Goal: Information Seeking & Learning: Check status

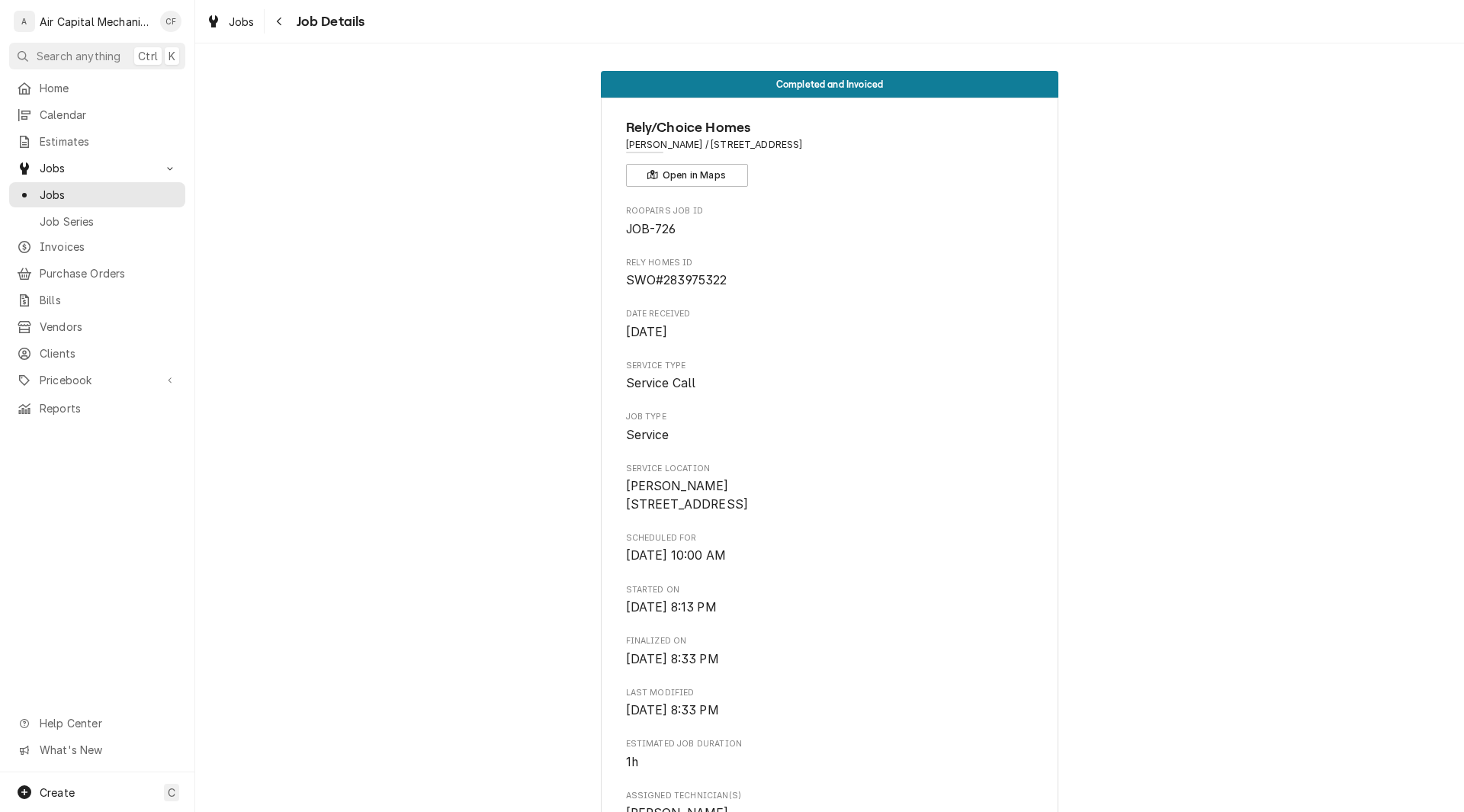
scroll to position [977, 0]
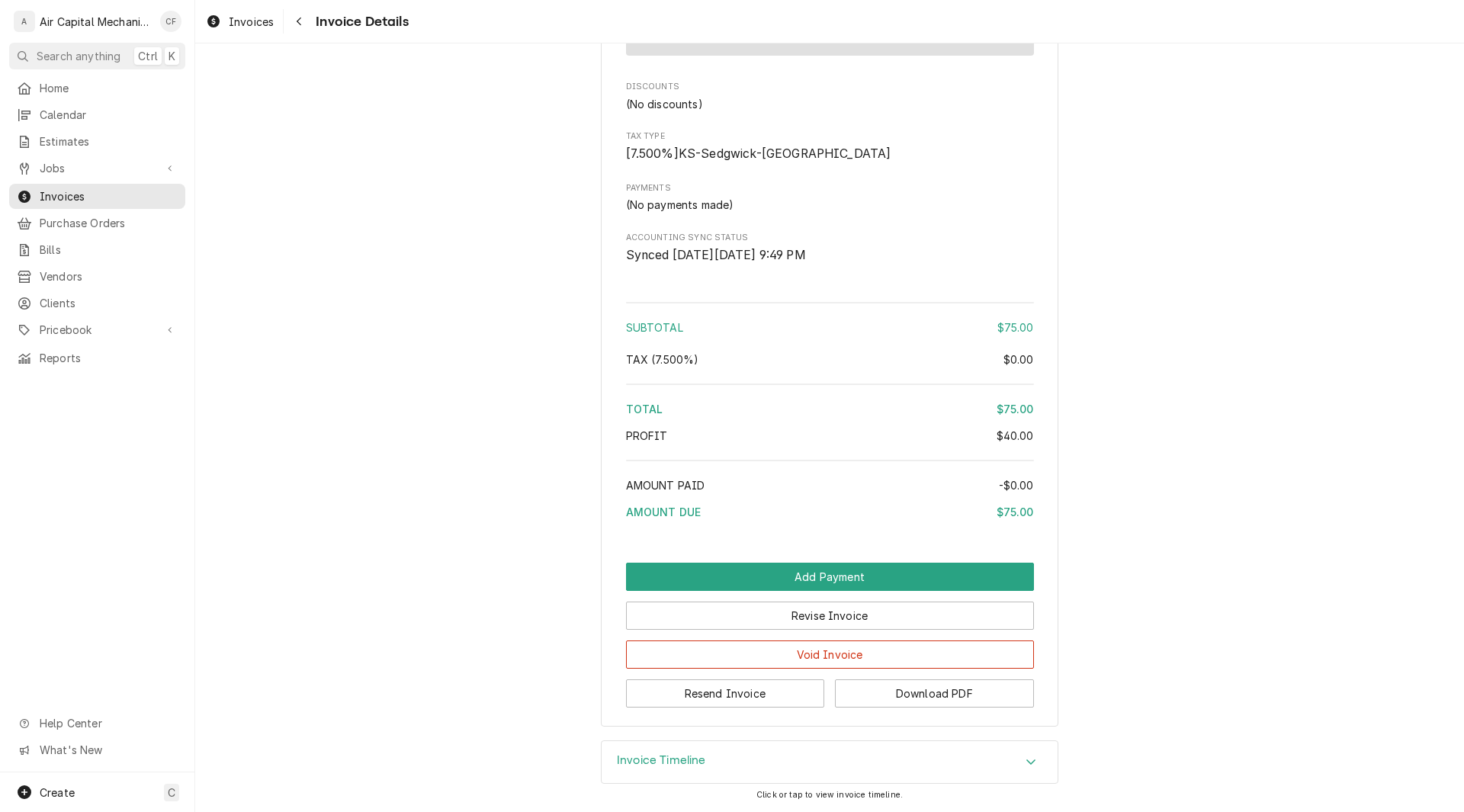
scroll to position [1131, 0]
click at [718, 754] on div "Invoice Timeline" at bounding box center [830, 762] width 456 height 42
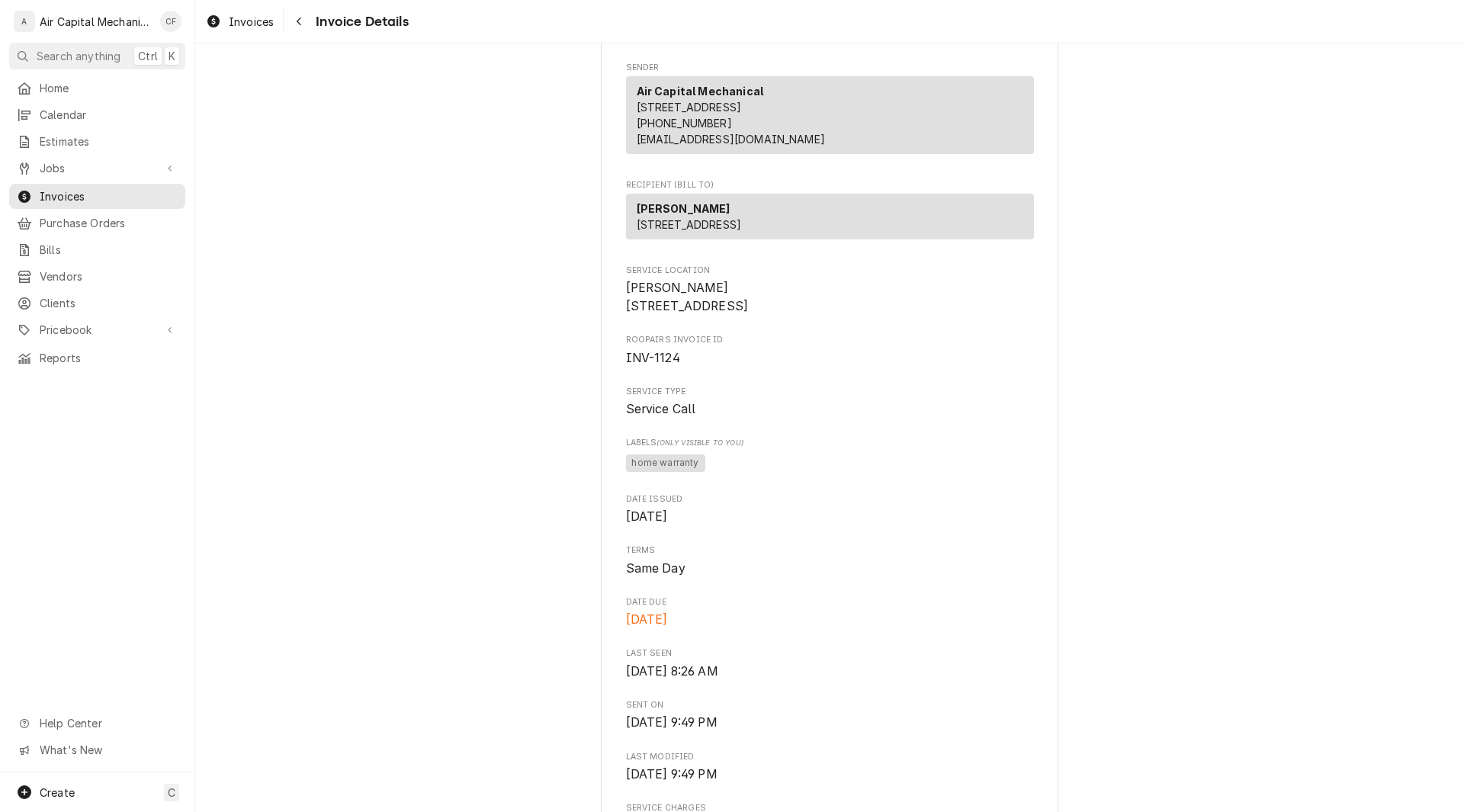
scroll to position [0, 0]
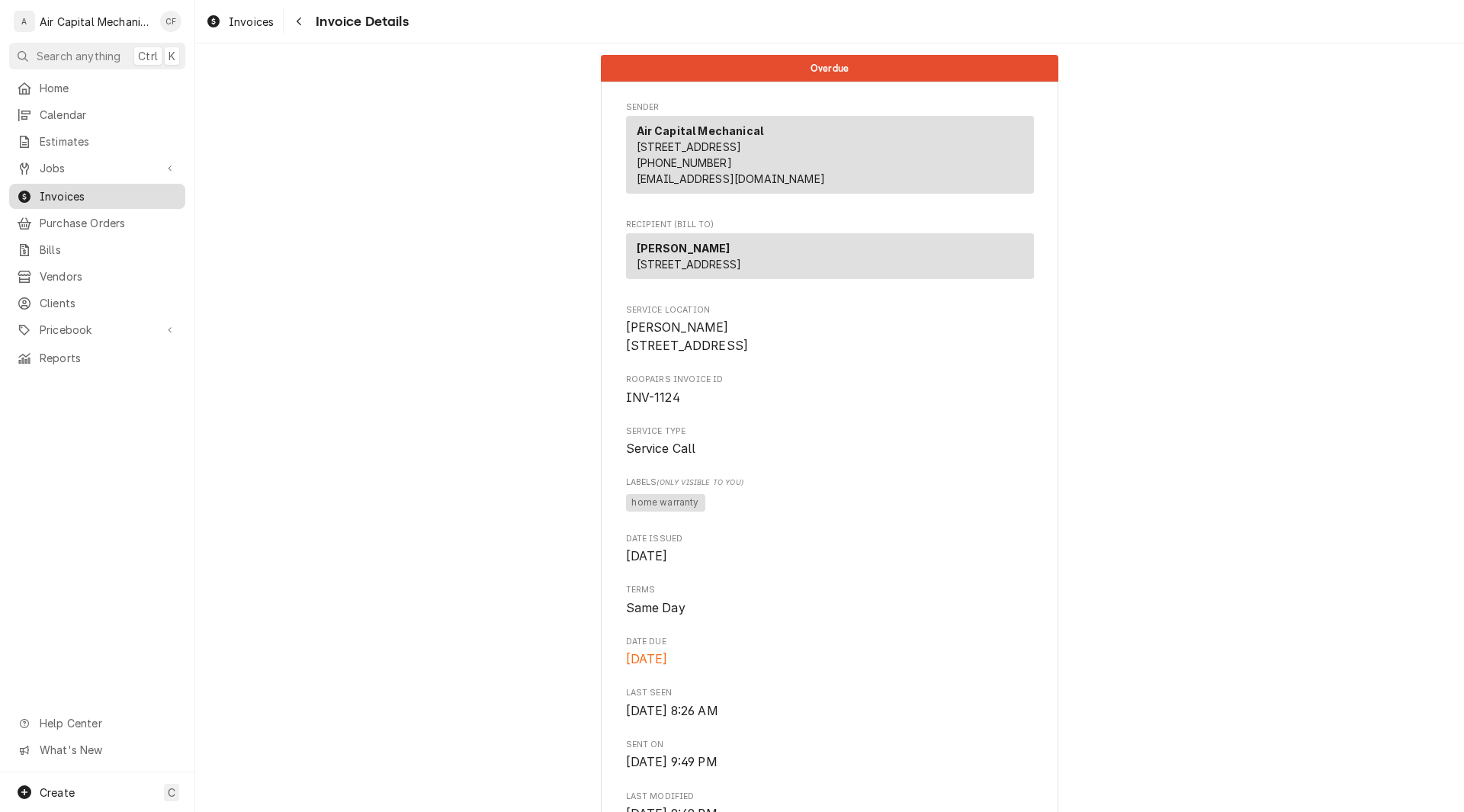
click at [74, 196] on span "Invoices" at bounding box center [109, 196] width 138 height 16
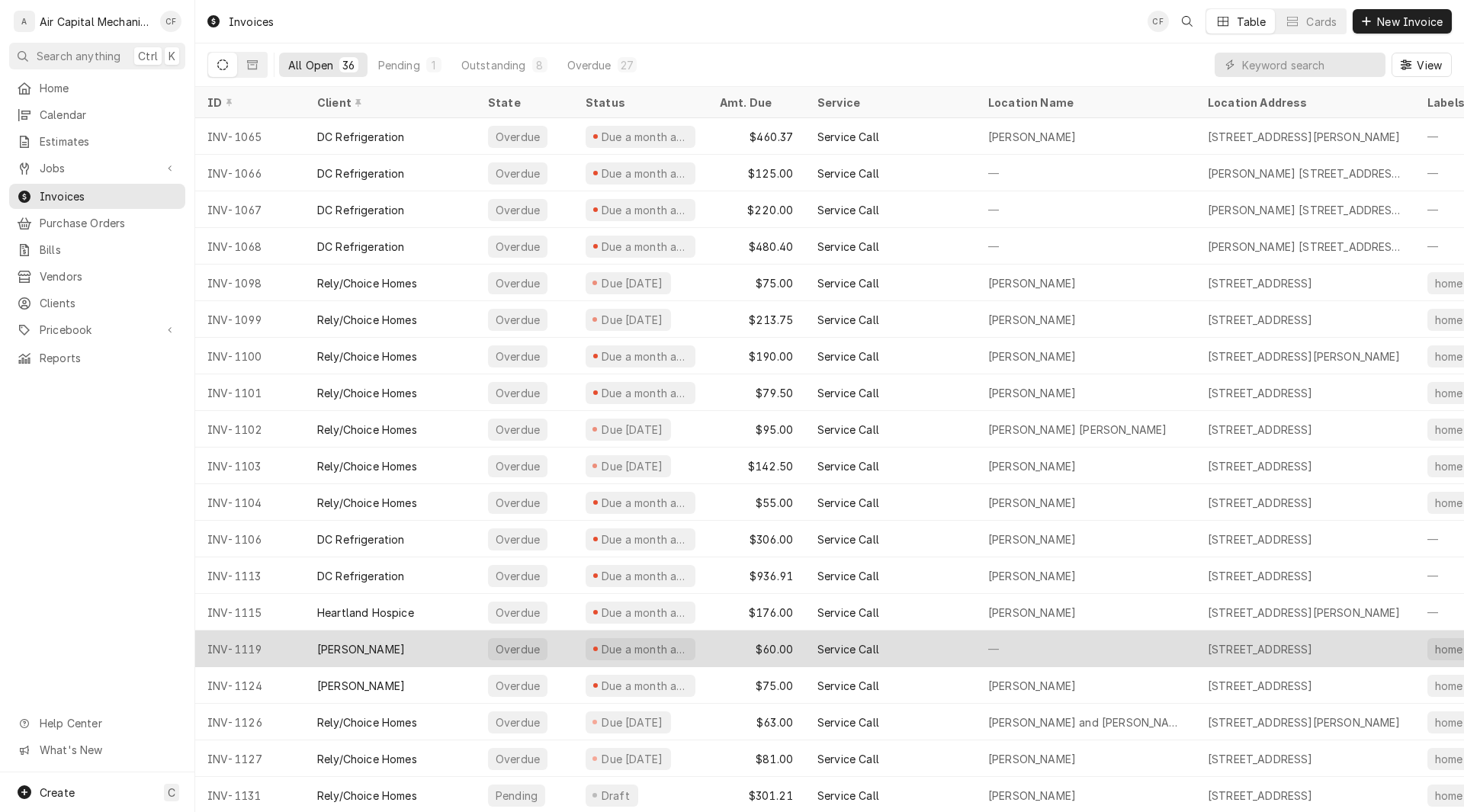
click at [357, 652] on div "Salvador Gutierrez" at bounding box center [361, 649] width 88 height 16
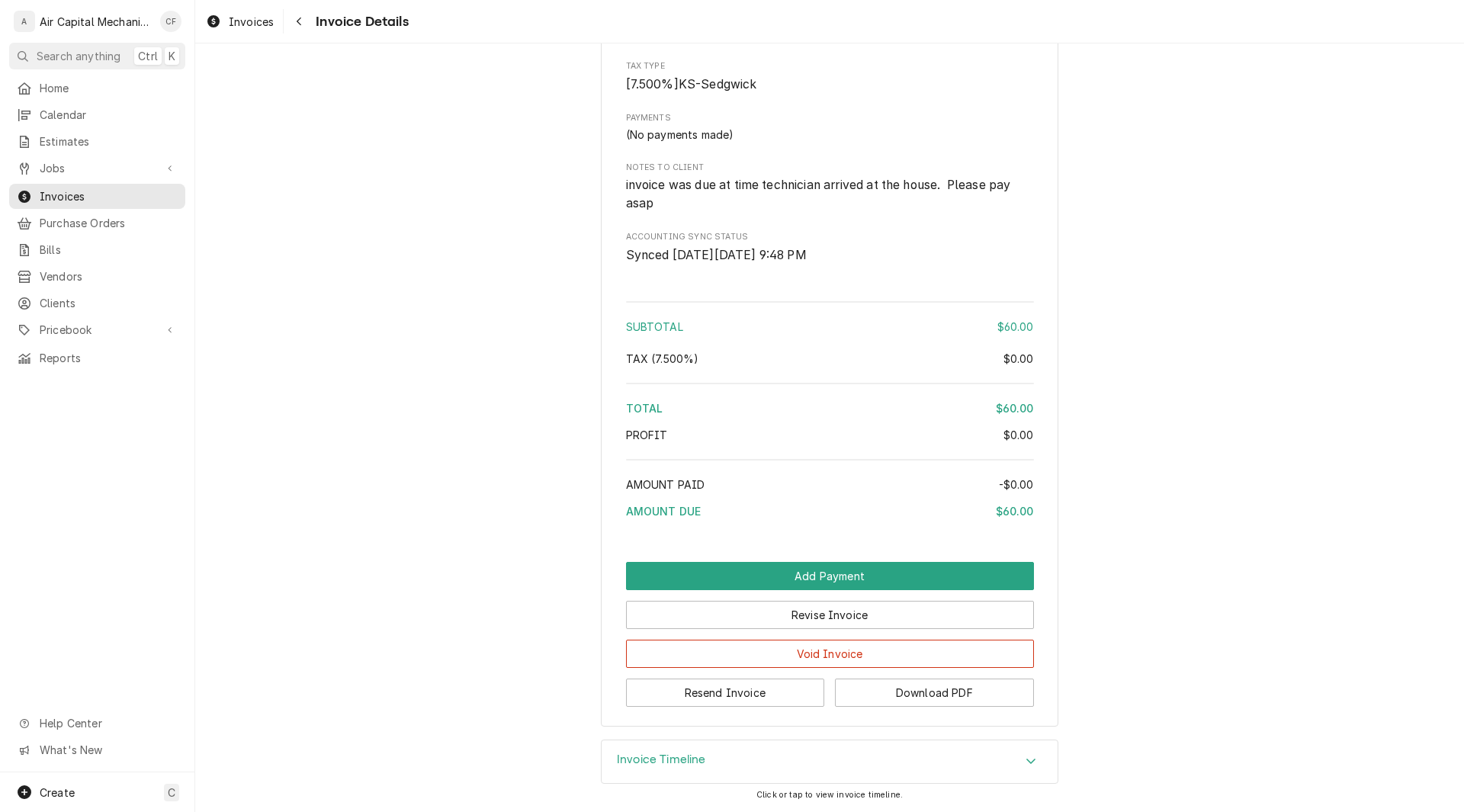
scroll to position [1198, 0]
click at [754, 758] on div "Invoice Timeline" at bounding box center [830, 761] width 456 height 42
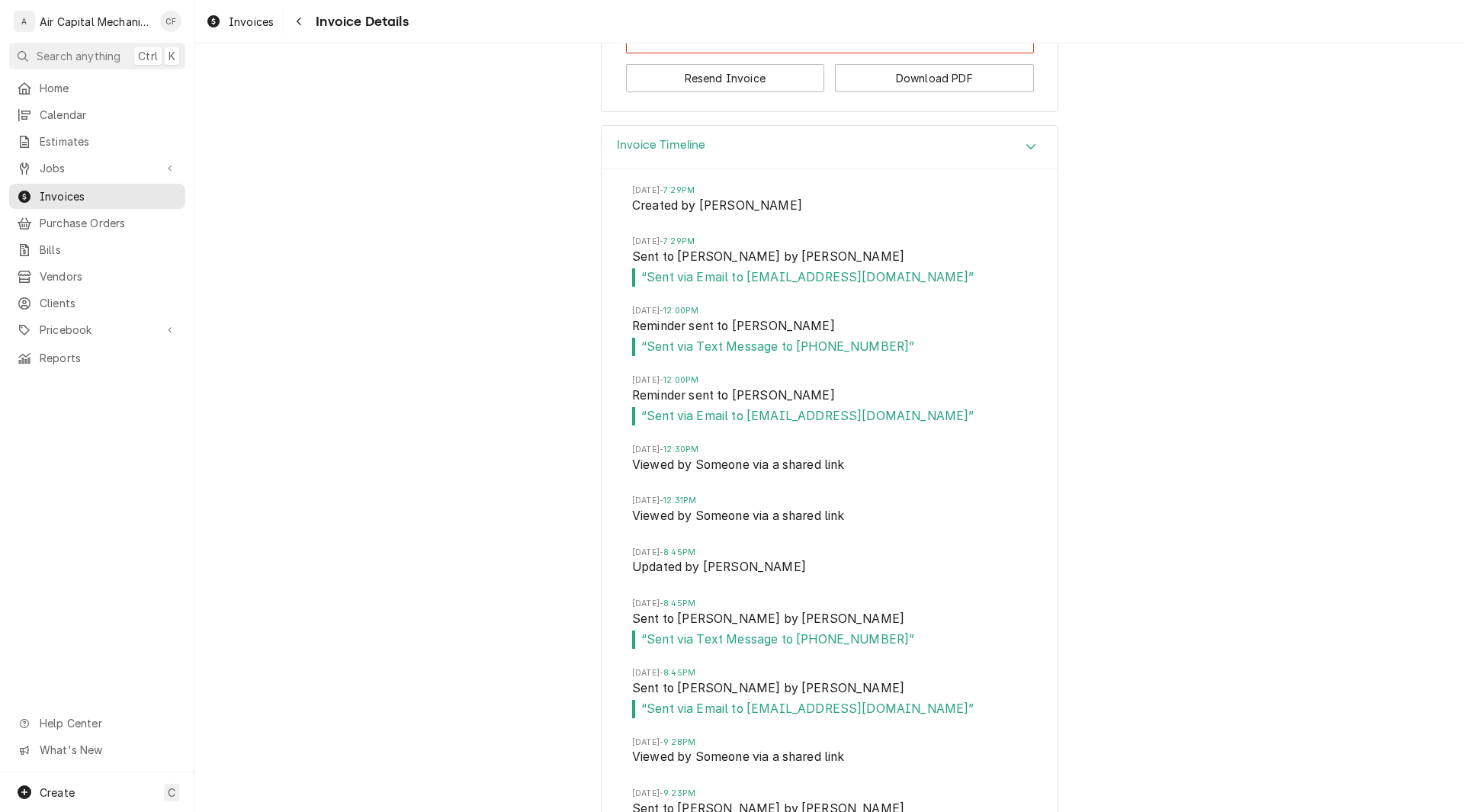
scroll to position [1761, 0]
click at [72, 190] on span "Invoices" at bounding box center [109, 196] width 138 height 16
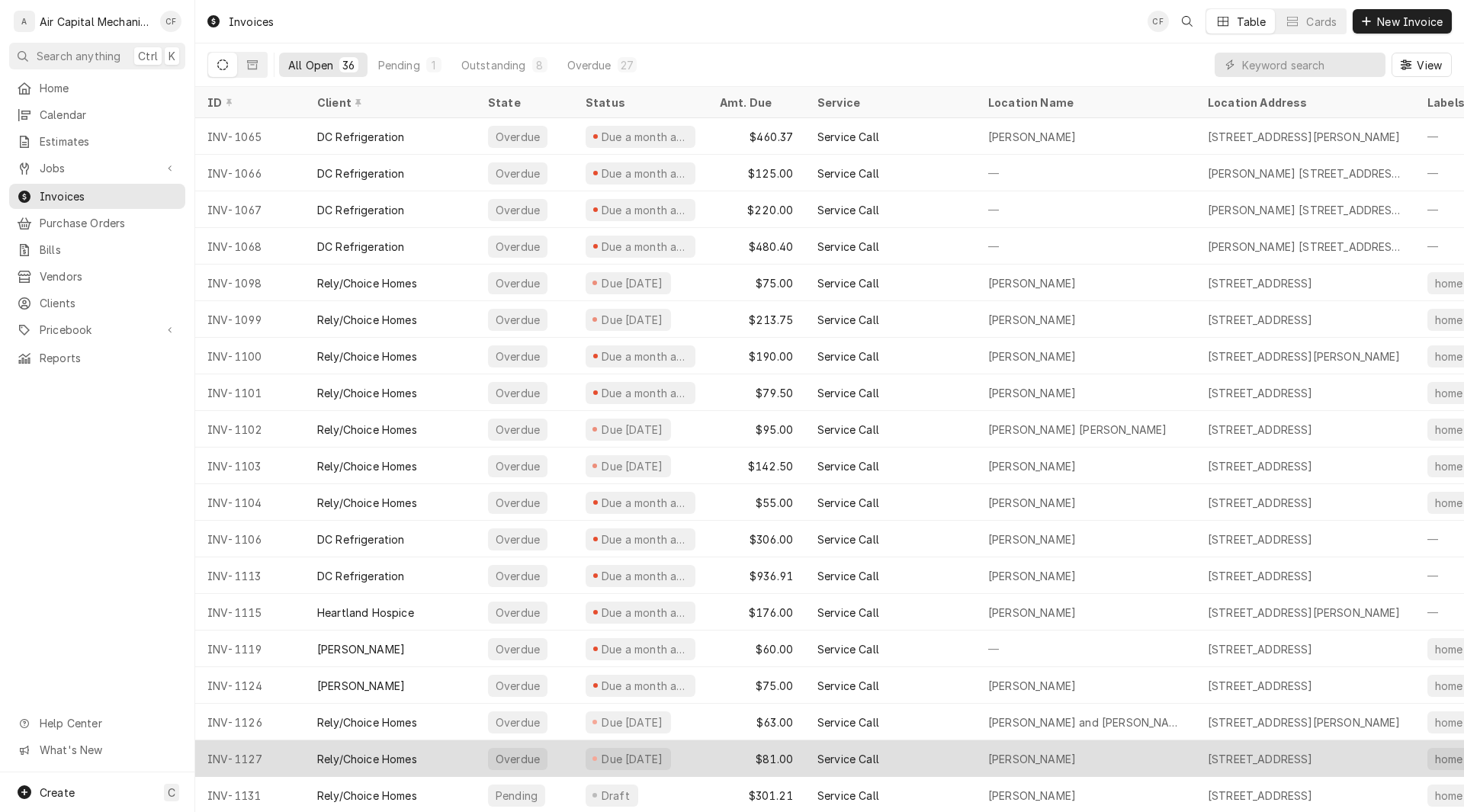
click at [727, 771] on div "$81.00" at bounding box center [756, 758] width 98 height 36
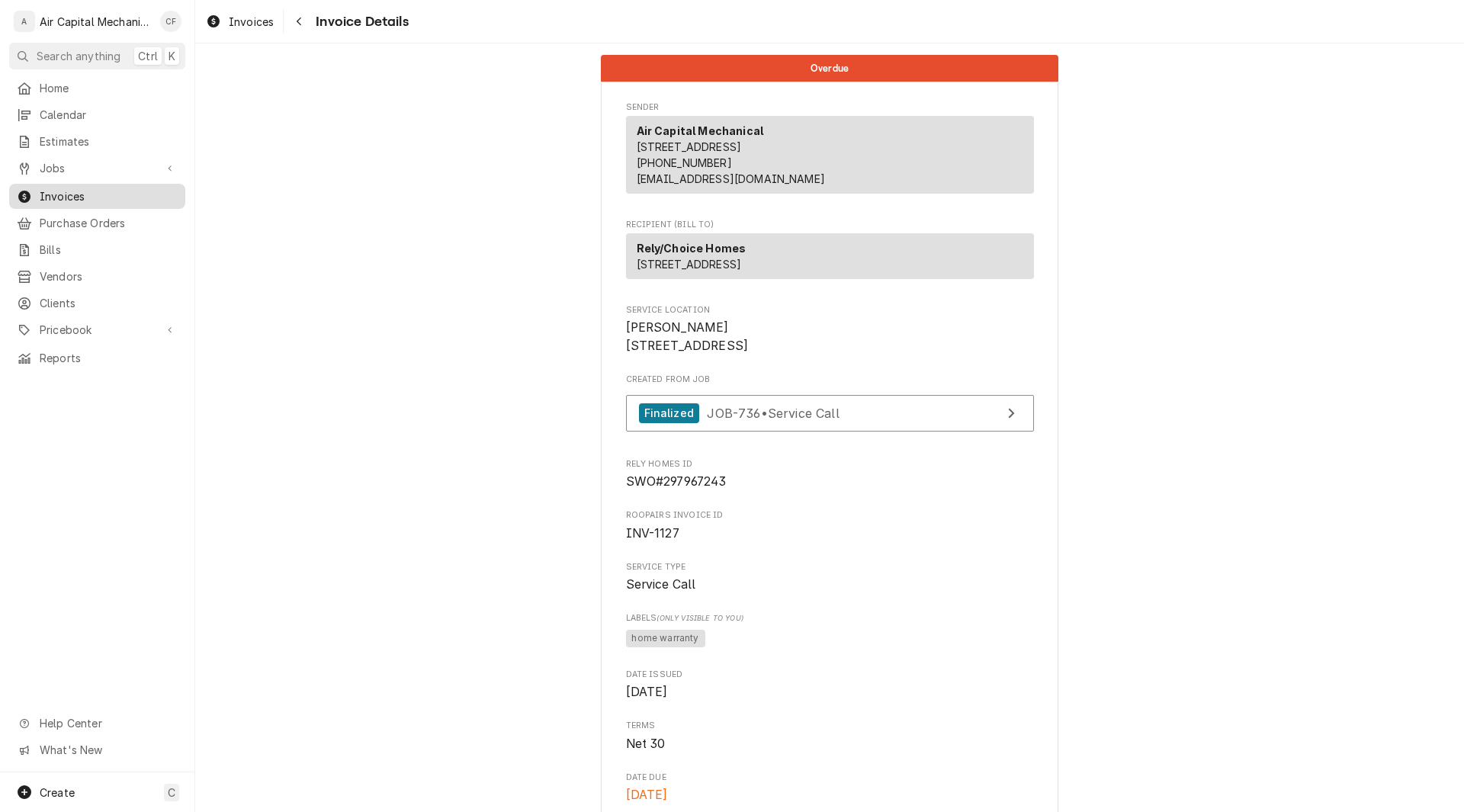
click at [85, 192] on span "Invoices" at bounding box center [109, 196] width 138 height 16
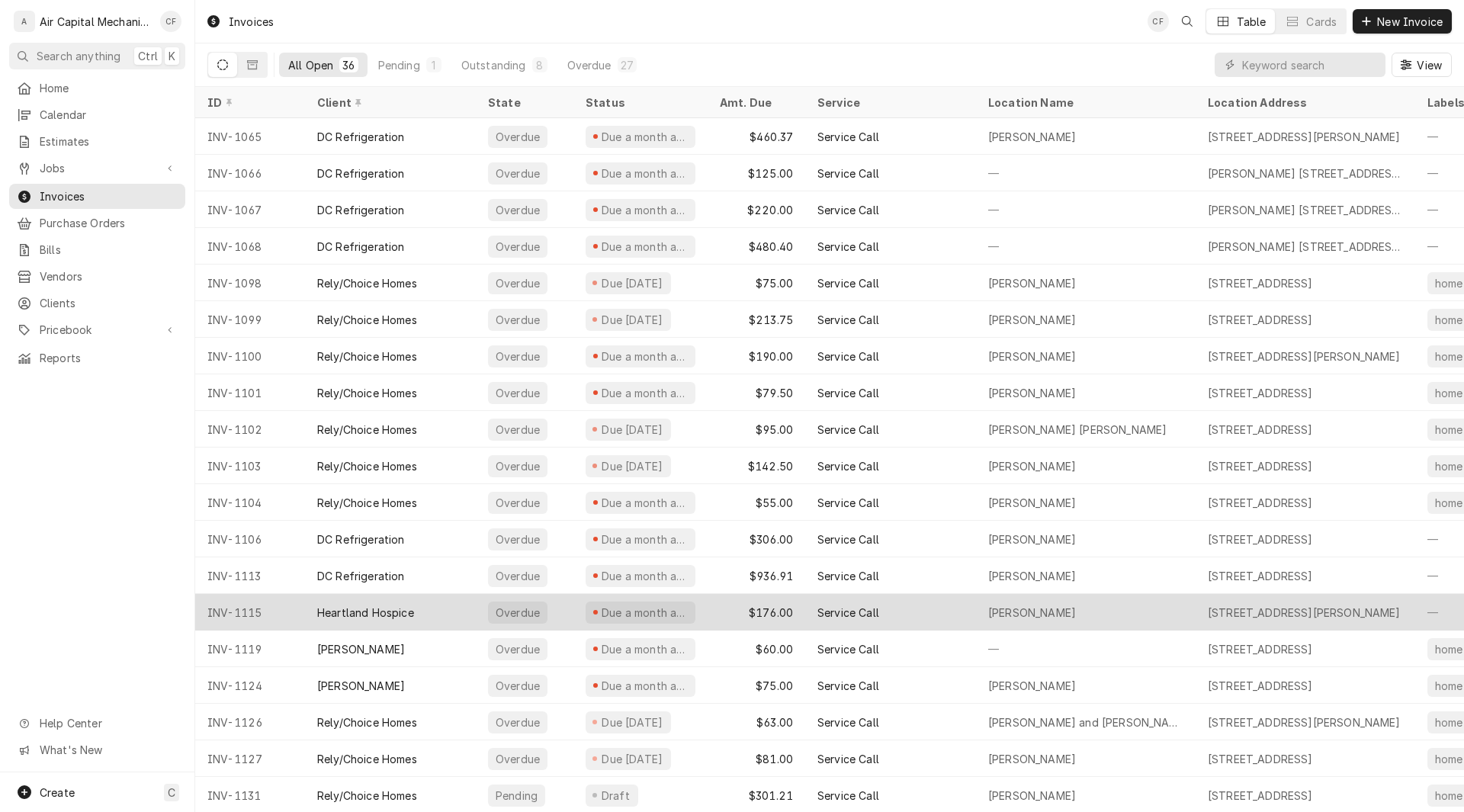
click at [250, 610] on div "INV-1115" at bounding box center [249, 612] width 110 height 36
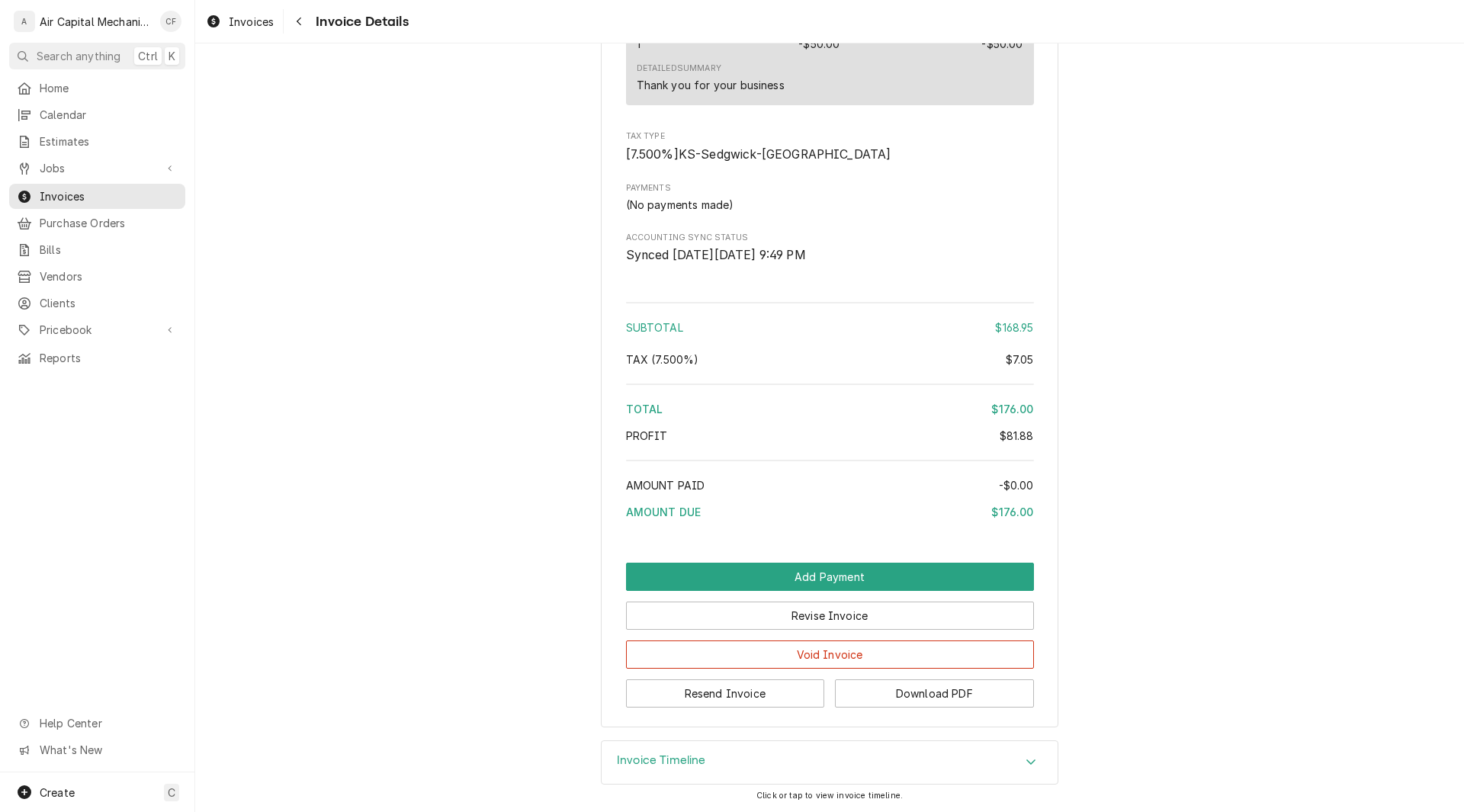
scroll to position [2332, 0]
click at [716, 754] on div "Invoice Timeline" at bounding box center [830, 762] width 456 height 42
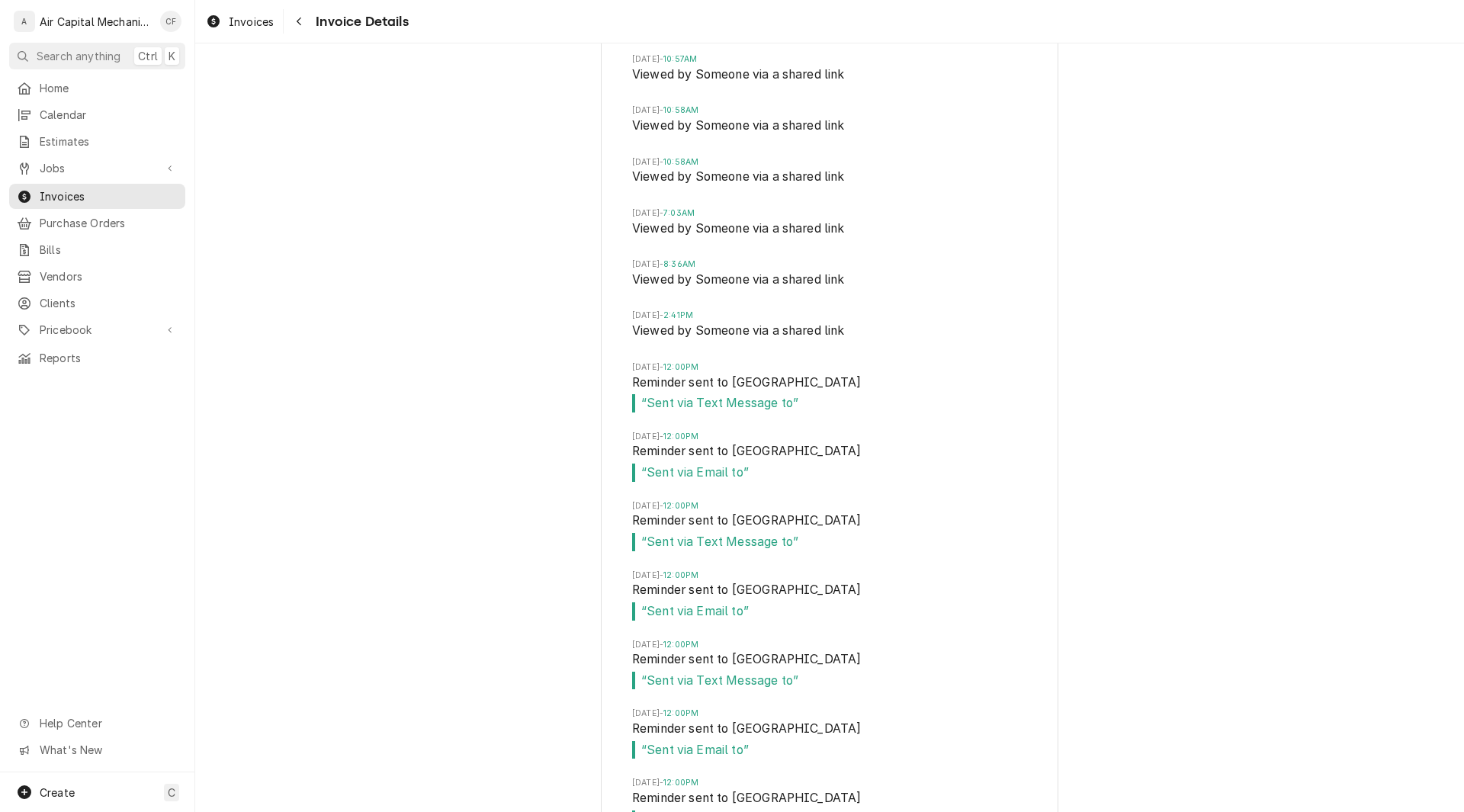
scroll to position [3186, 0]
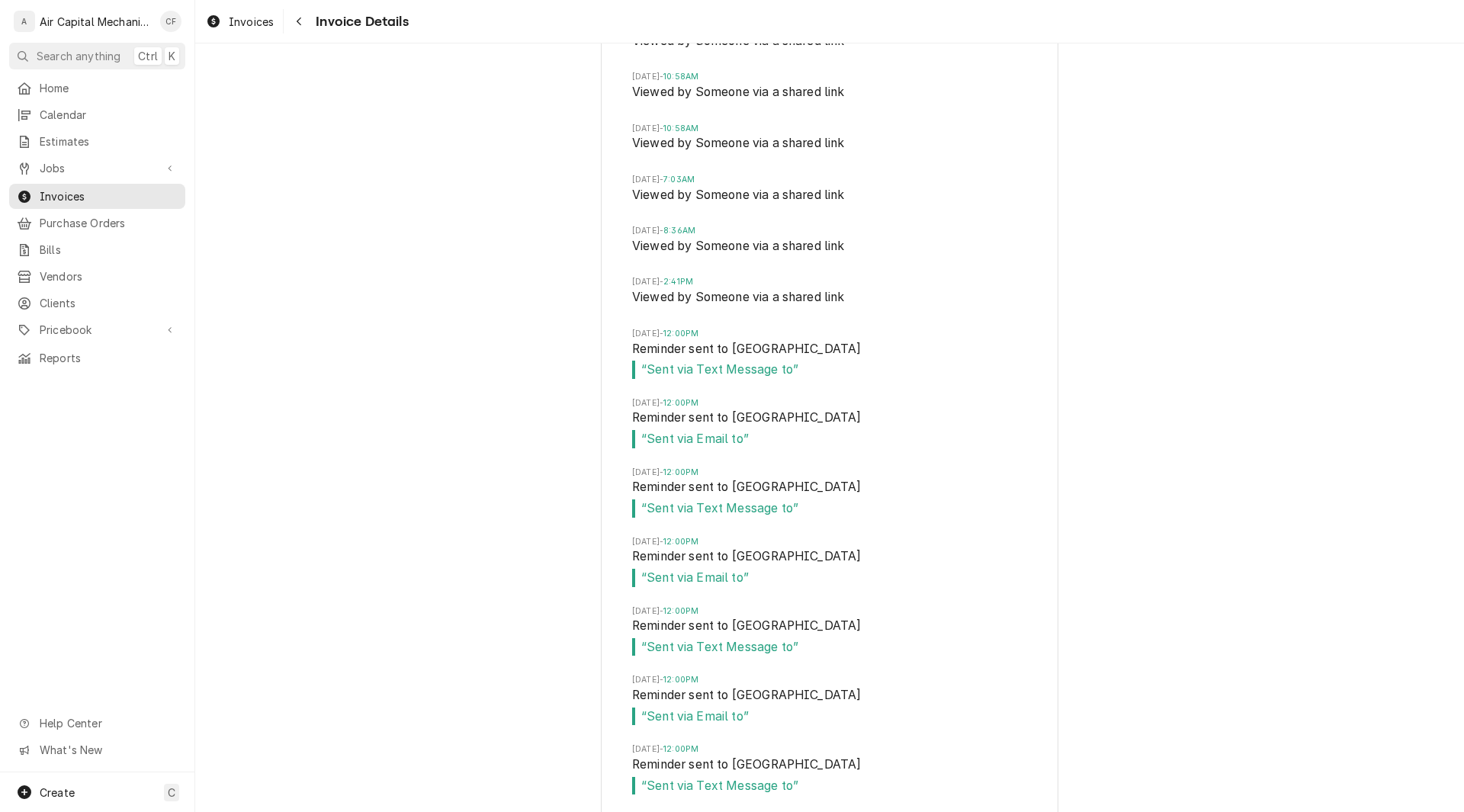
click at [708, 258] on span "Viewed by Someone via a shared link" at bounding box center [830, 248] width 395 height 22
click at [691, 207] on span "Viewed by Someone via a shared link" at bounding box center [830, 197] width 395 height 22
click at [682, 173] on li "Sun, Aug 10, 2025 - 10:58AM Viewed by Someone via a shared link" at bounding box center [830, 148] width 395 height 51
click at [675, 122] on li "Sun, Aug 10, 2025 - 10:58AM Viewed by Someone via a shared link" at bounding box center [830, 96] width 395 height 51
click at [708, 71] on li "Sun, Aug 10, 2025 - 10:57AM Viewed by Someone via a shared link" at bounding box center [830, 45] width 395 height 51
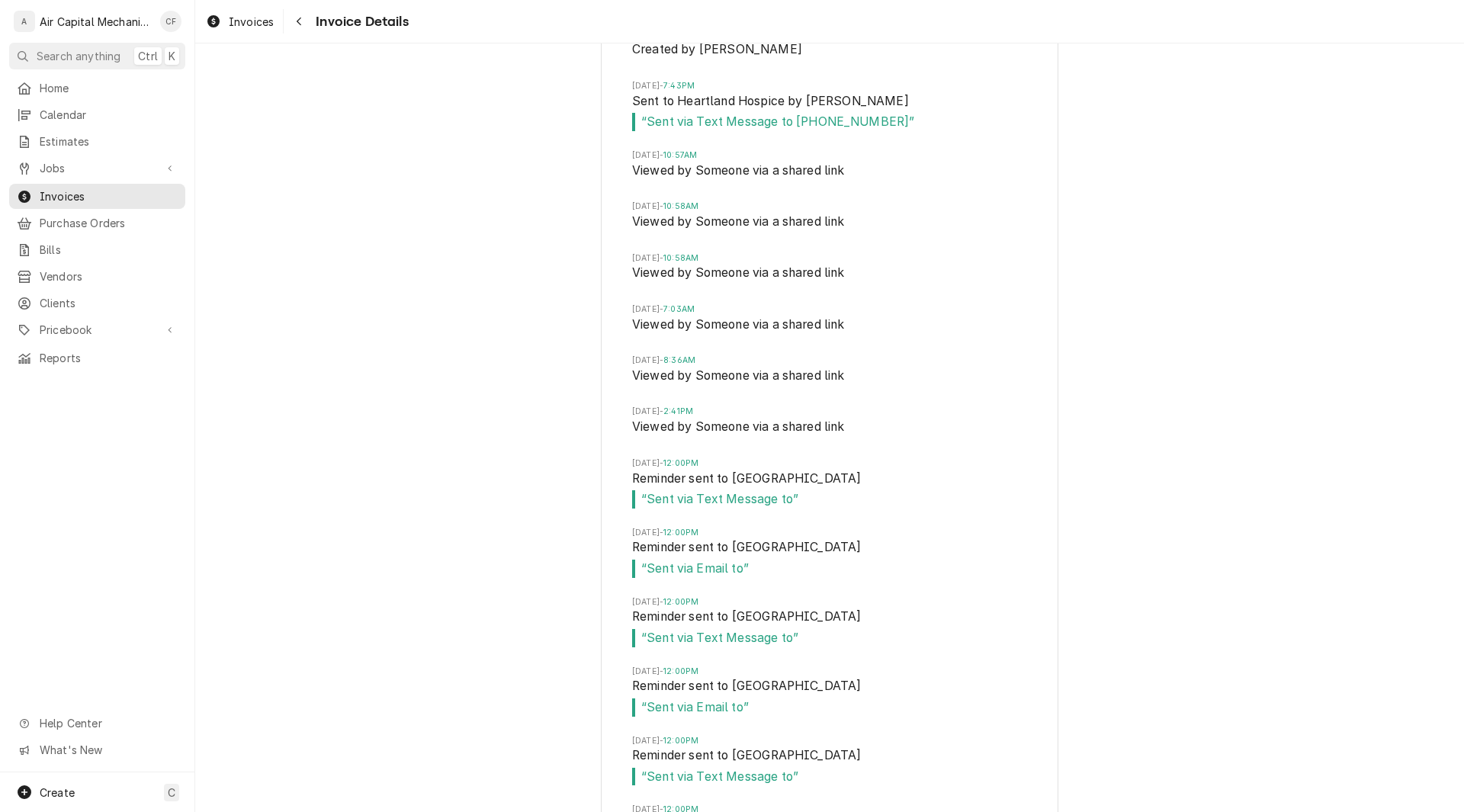
scroll to position [3012, 0]
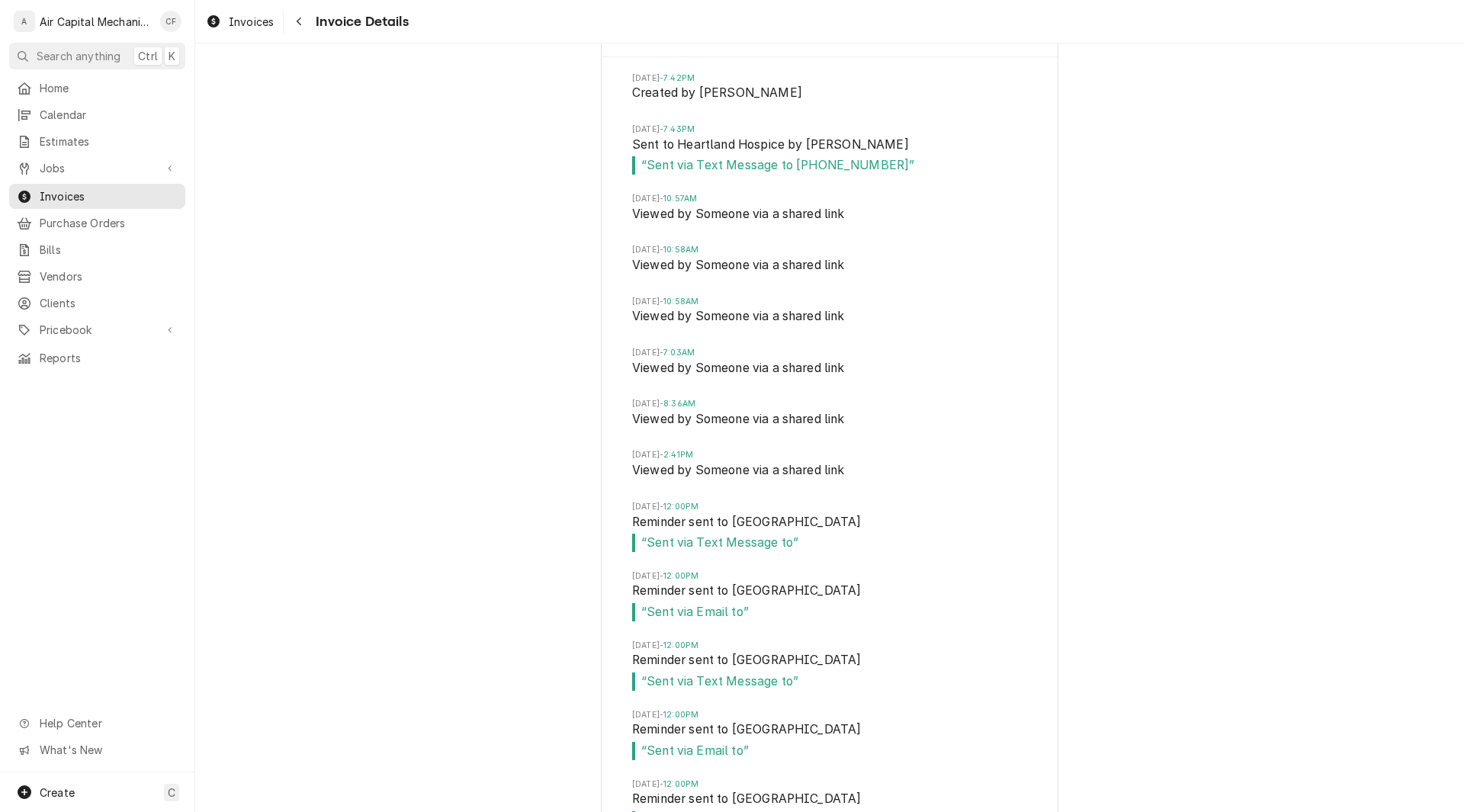
click at [558, 354] on div "Invoice Timeline Fri, Aug 8, 2025 - 7:42PM Created by Charles Faure Fri, Aug 8,…" at bounding box center [830, 602] width 1269 height 1180
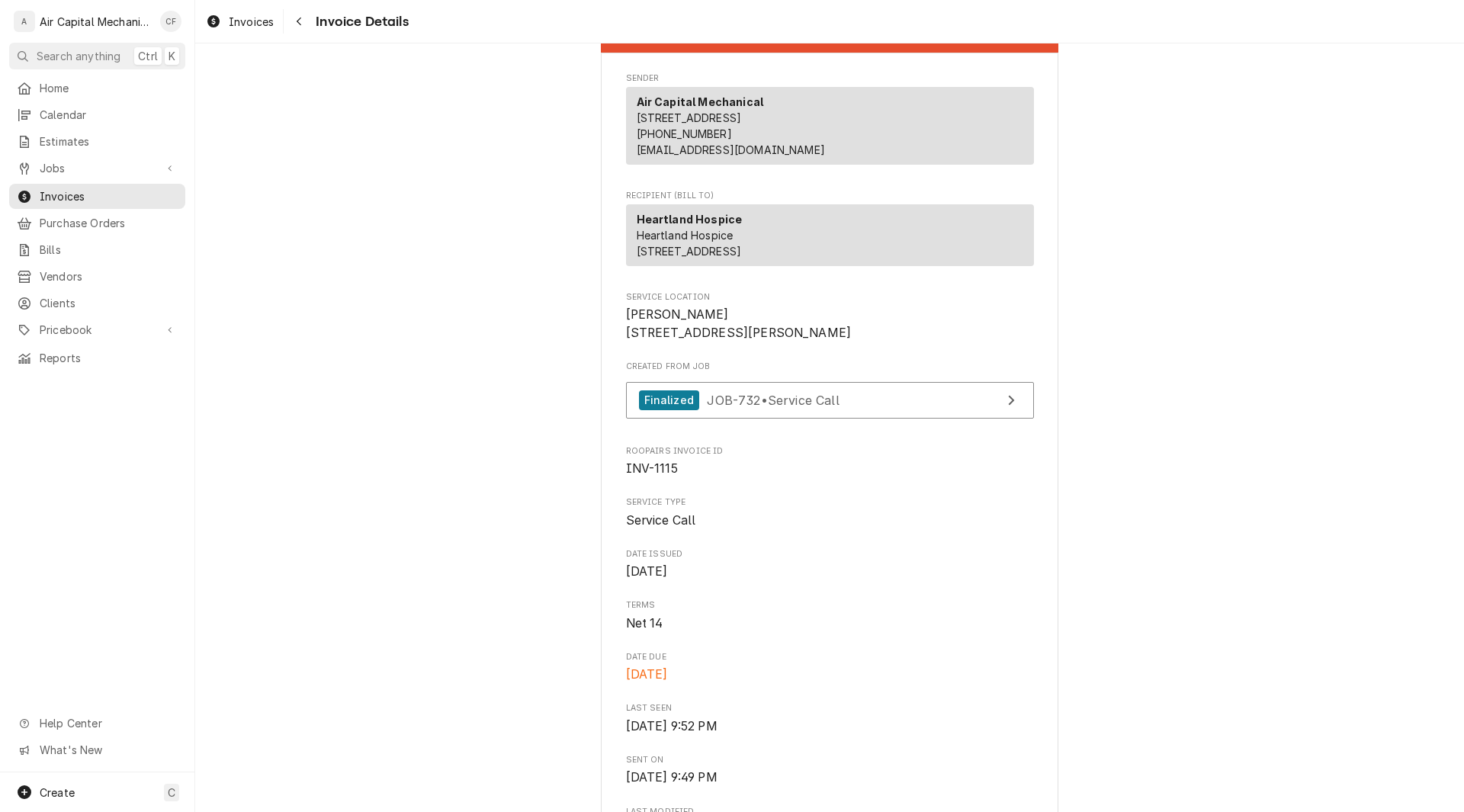
scroll to position [30, 0]
click at [55, 188] on span "Invoices" at bounding box center [109, 196] width 138 height 16
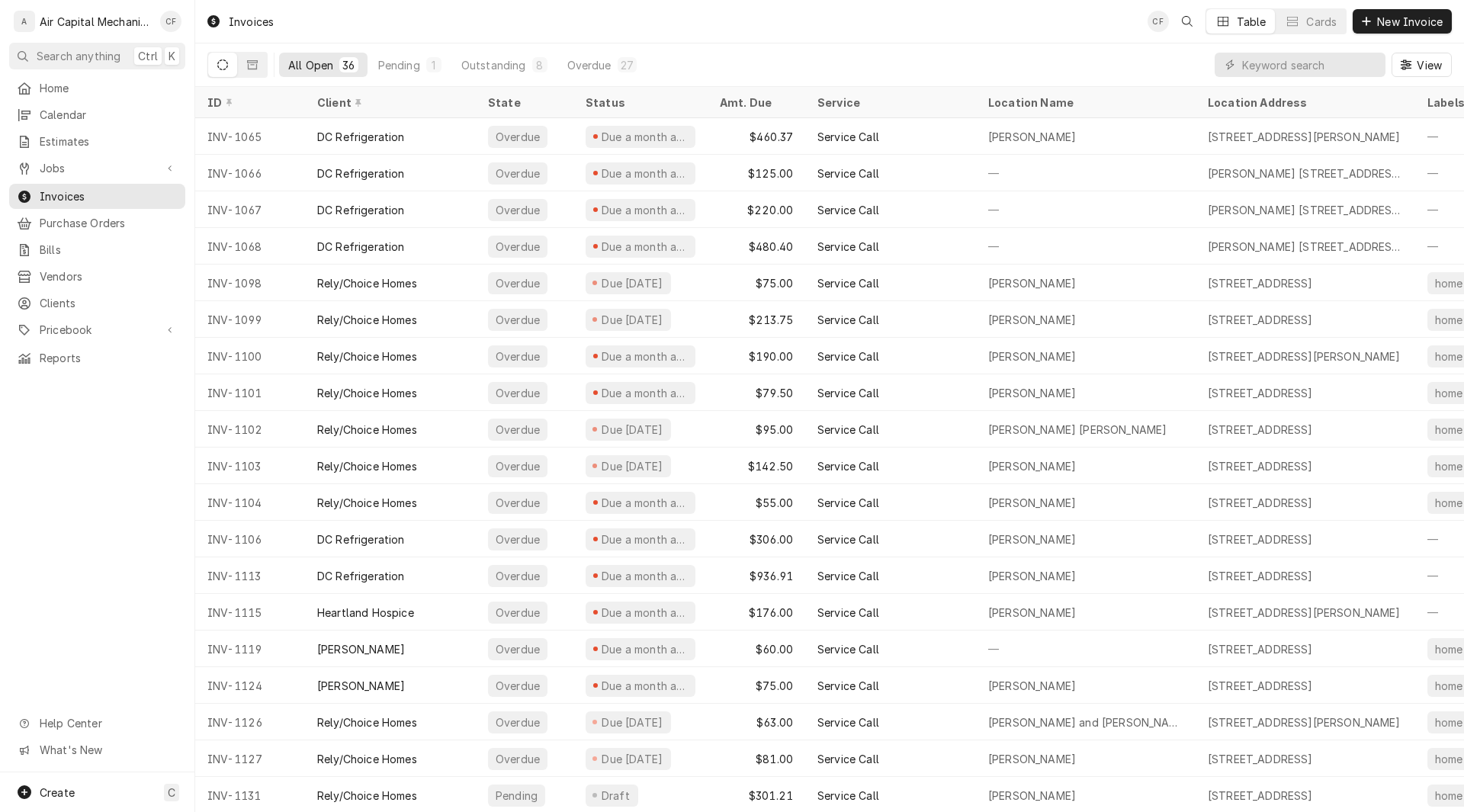
click at [394, 17] on div "Invoices CF Table Cards New Invoice" at bounding box center [830, 21] width 1269 height 42
click at [676, 43] on div "All Open 36 Pending 1 Outstanding 8 Overdue 27 View" at bounding box center [829, 64] width 1244 height 42
click at [596, 66] on div "Overdue" at bounding box center [589, 65] width 44 height 16
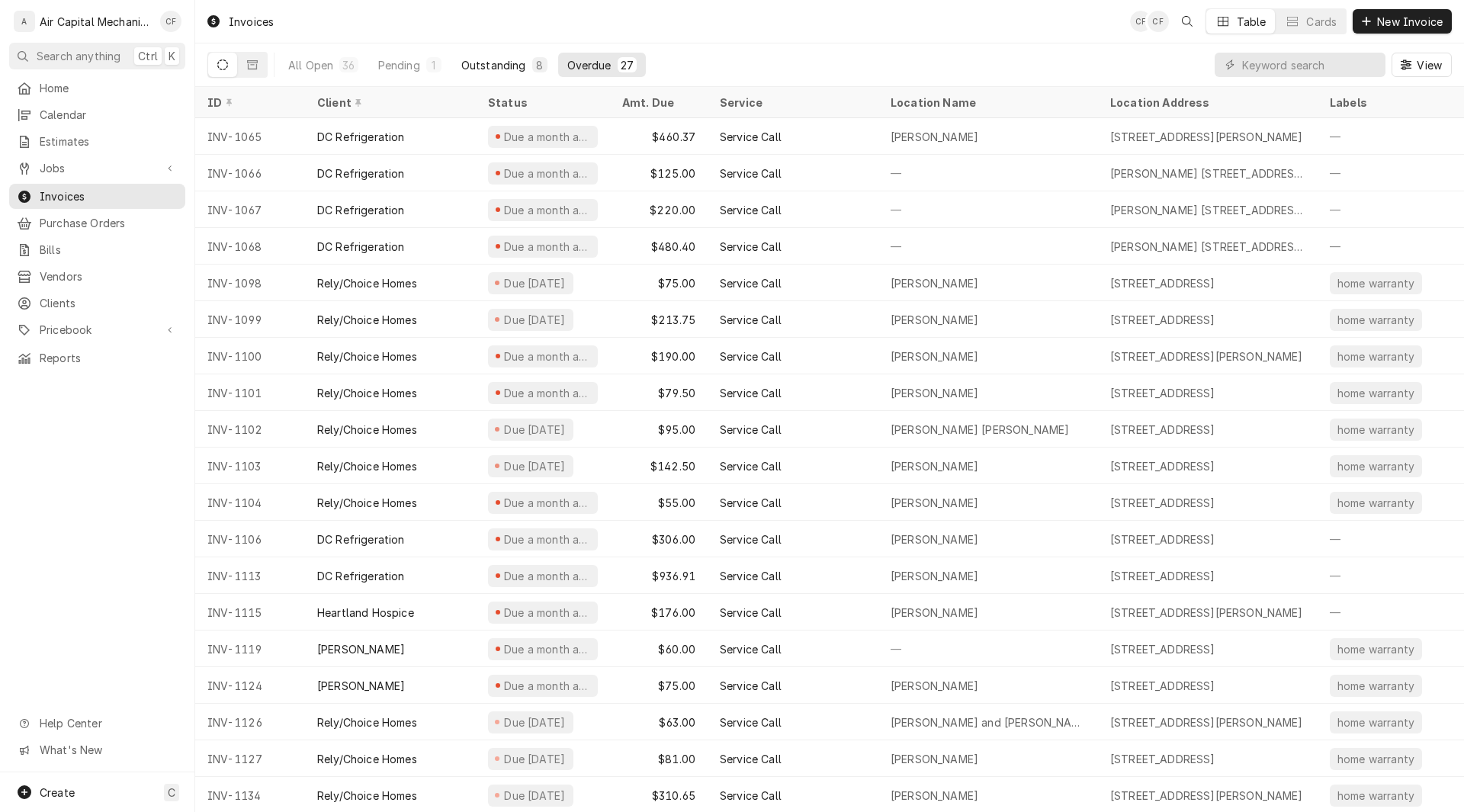
click at [495, 66] on div "Outstanding" at bounding box center [493, 65] width 65 height 16
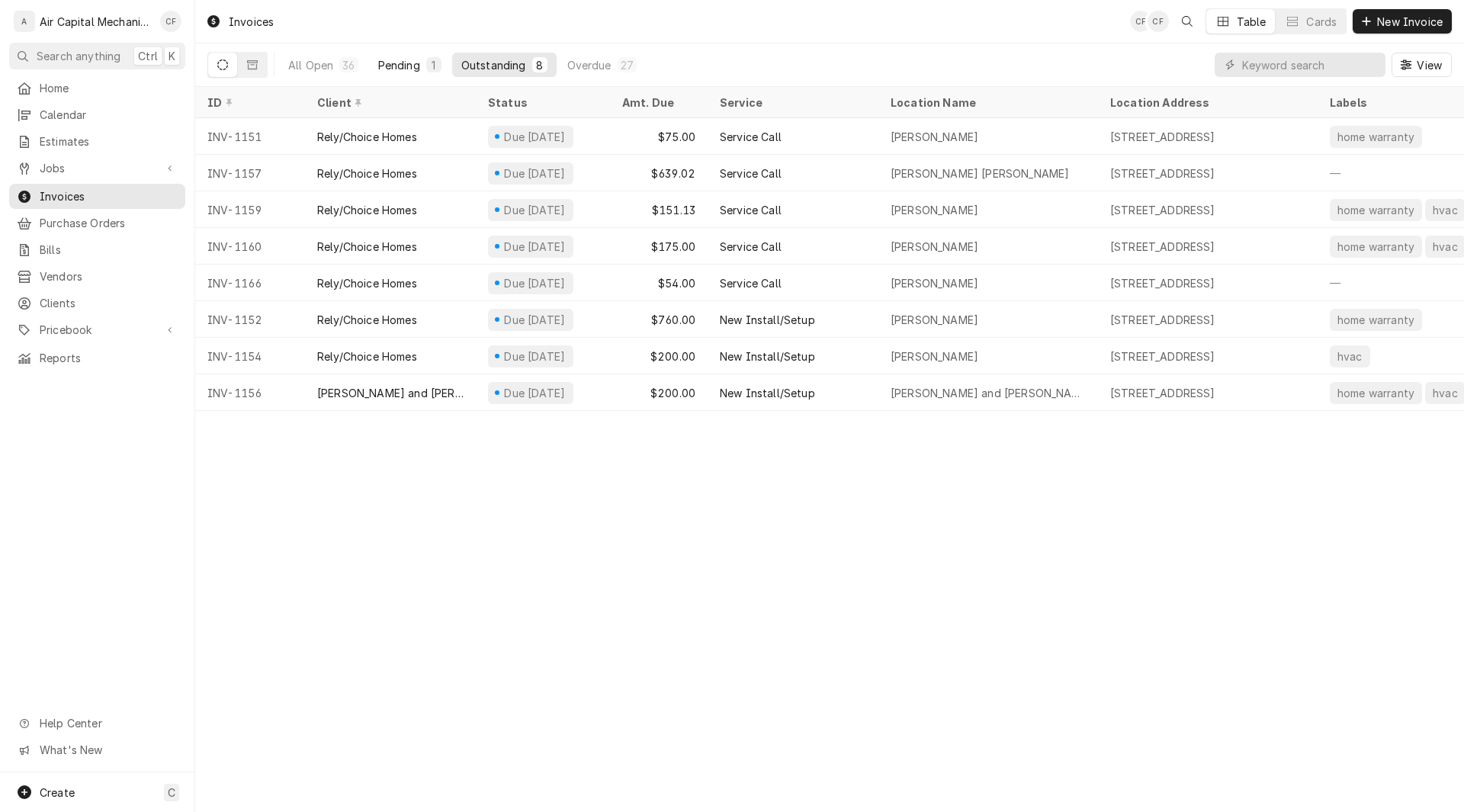
click at [388, 59] on div "Pending" at bounding box center [399, 65] width 42 height 16
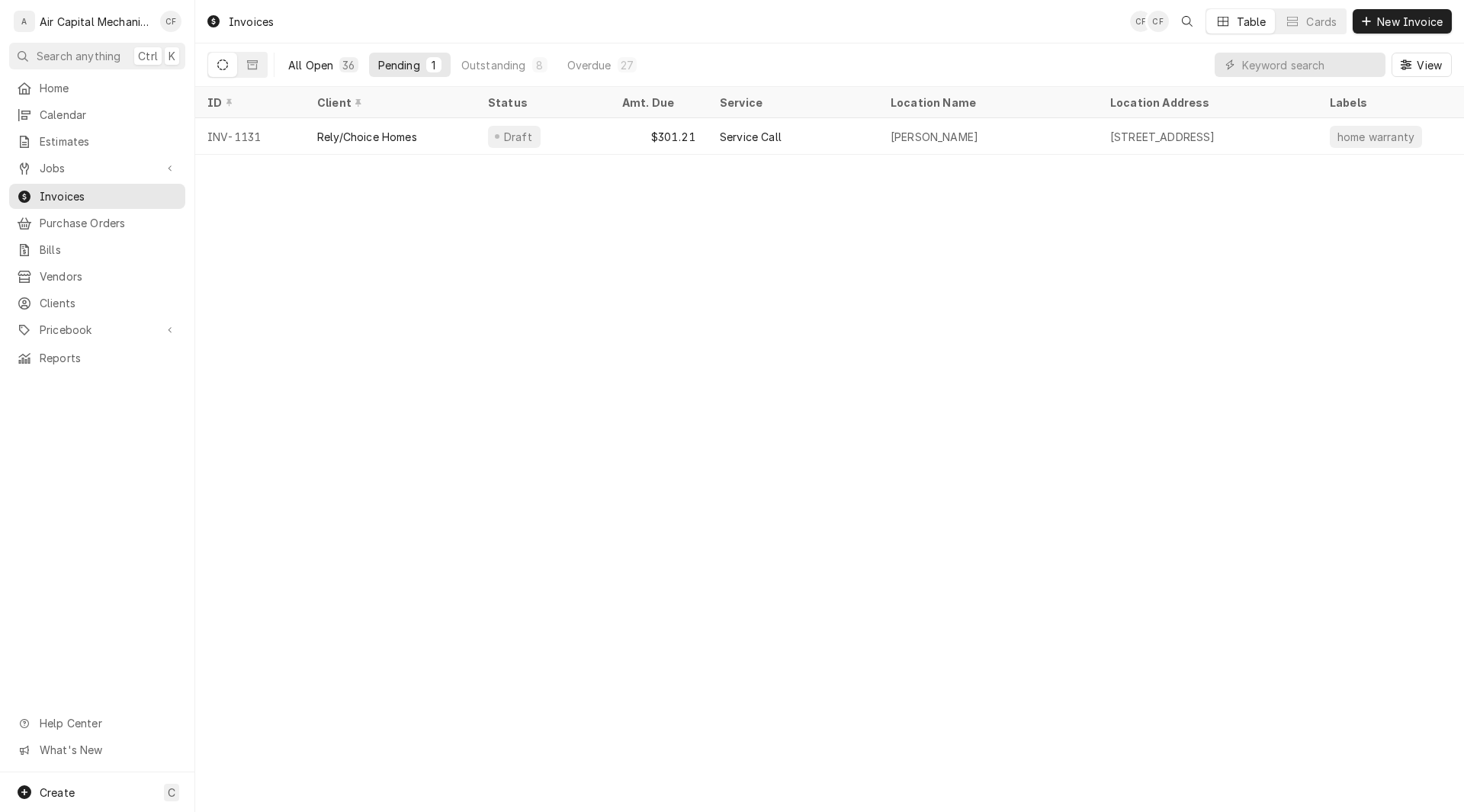
click at [310, 67] on div "All Open" at bounding box center [311, 65] width 45 height 16
